Goal: Find specific page/section: Find specific page/section

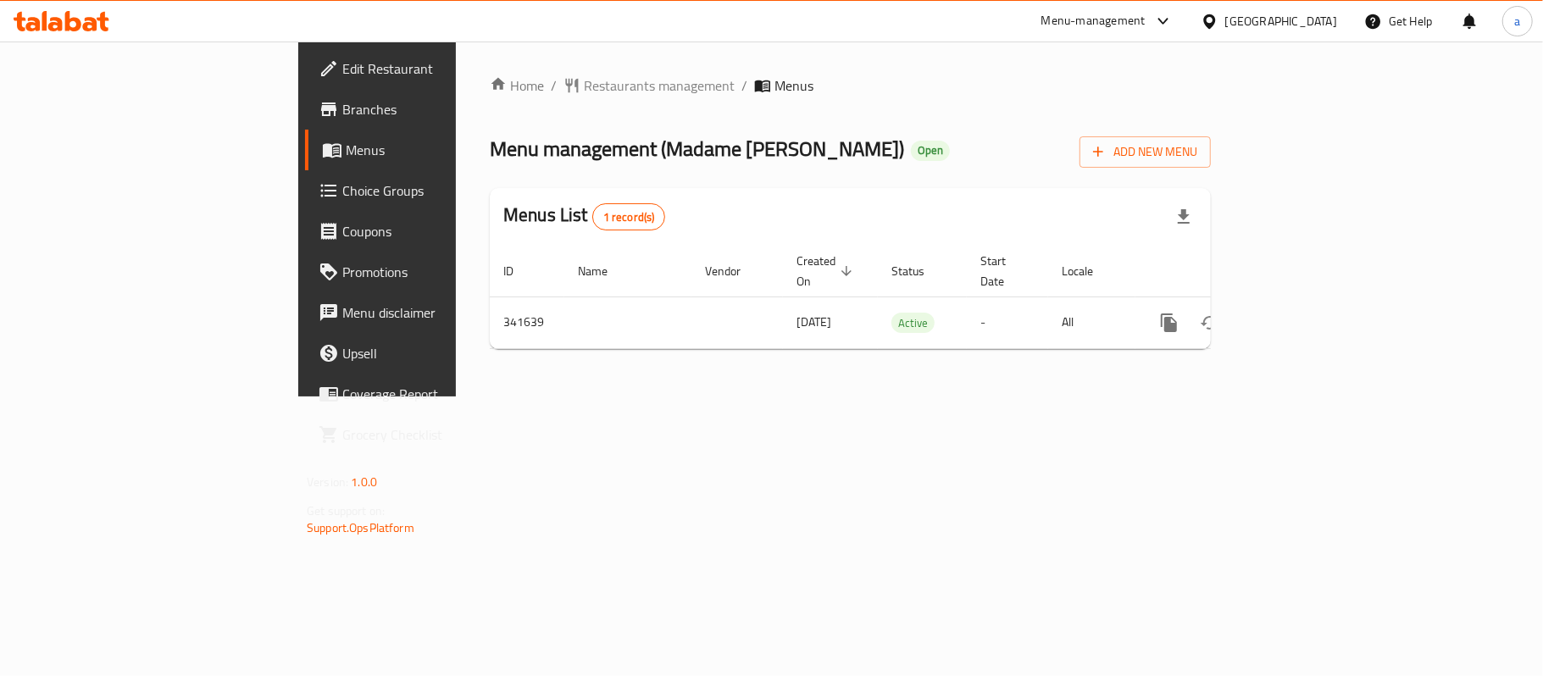
click at [100, 21] on icon at bounding box center [103, 21] width 12 height 19
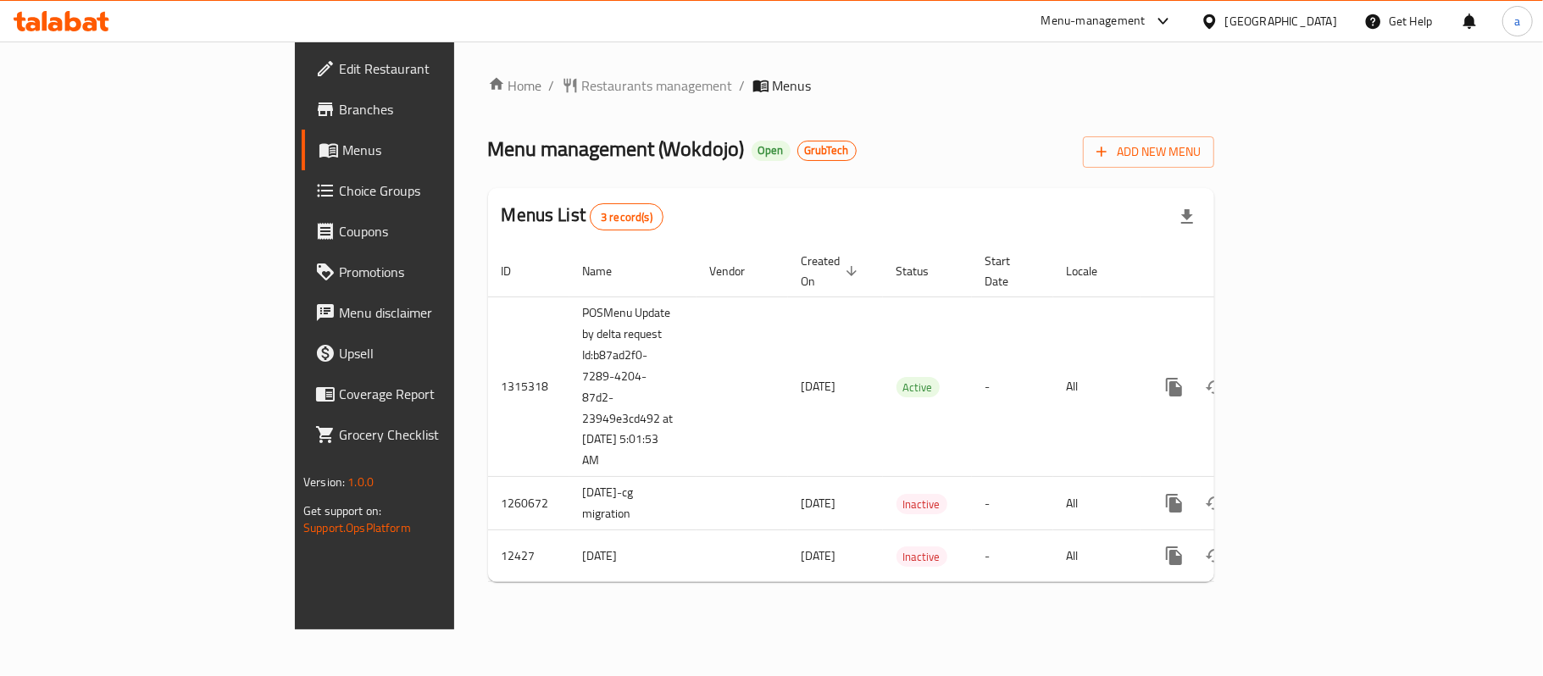
click at [56, 25] on icon at bounding box center [55, 24] width 14 height 14
